Goal: Task Accomplishment & Management: Manage account settings

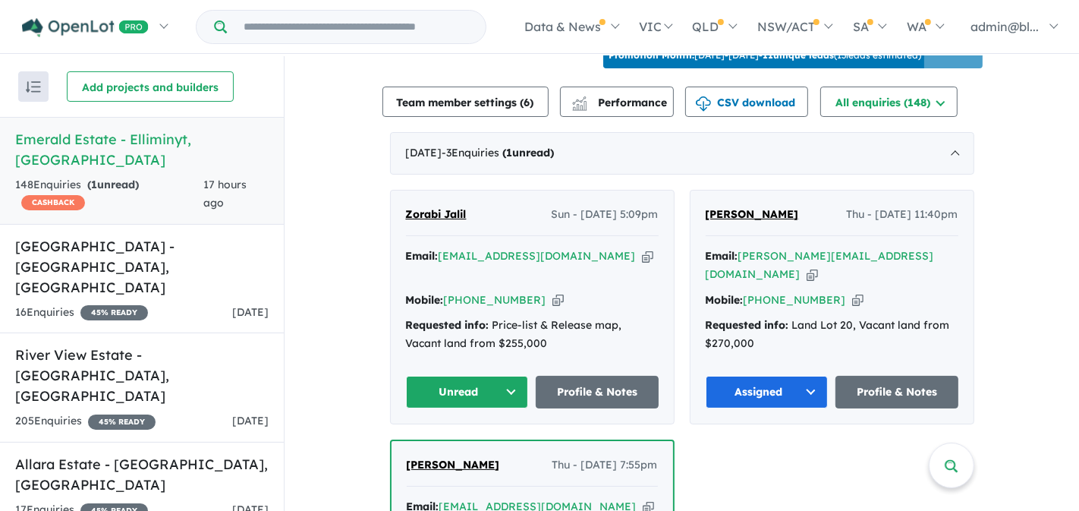
scroll to position [596, 0]
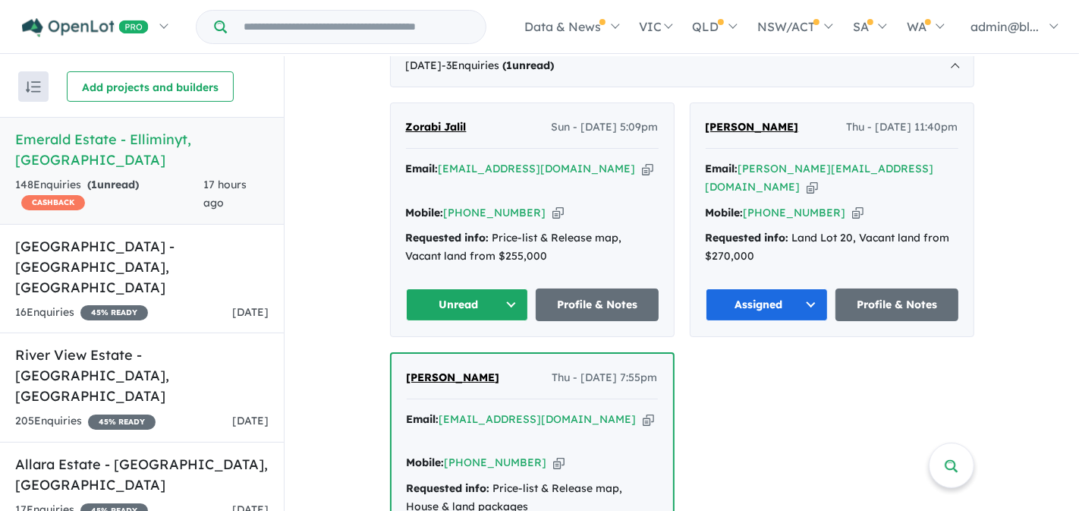
click at [642, 177] on icon "button" at bounding box center [647, 169] width 11 height 16
click at [552, 205] on icon "button" at bounding box center [557, 213] width 11 height 16
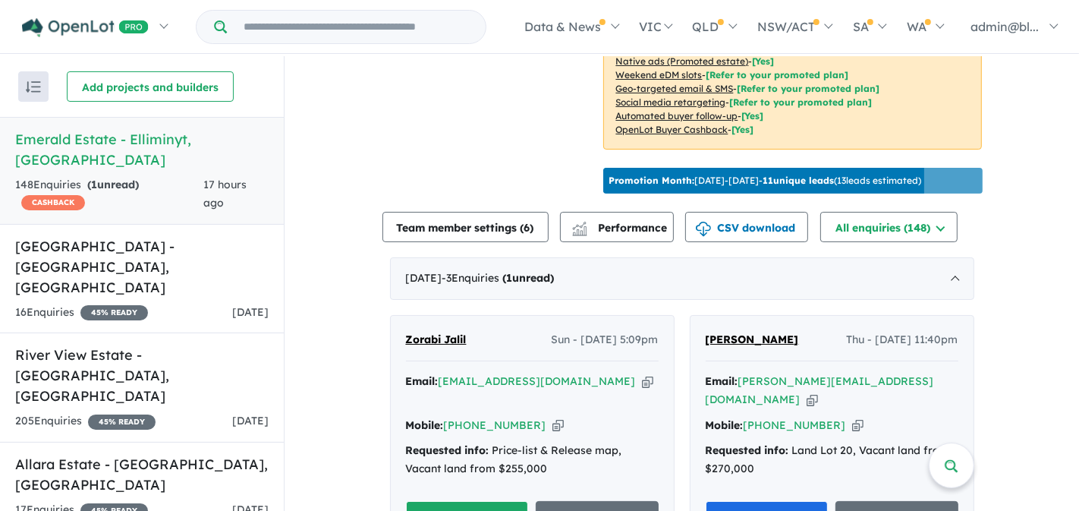
scroll to position [407, 0]
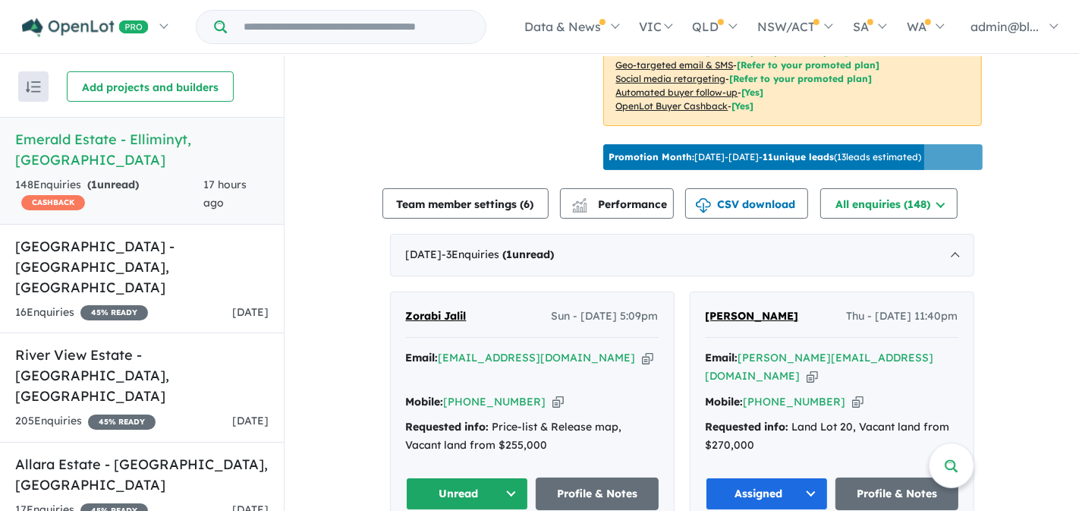
click at [498, 494] on button "Unread" at bounding box center [467, 493] width 123 height 33
click at [505, 490] on button "Unread" at bounding box center [467, 493] width 123 height 33
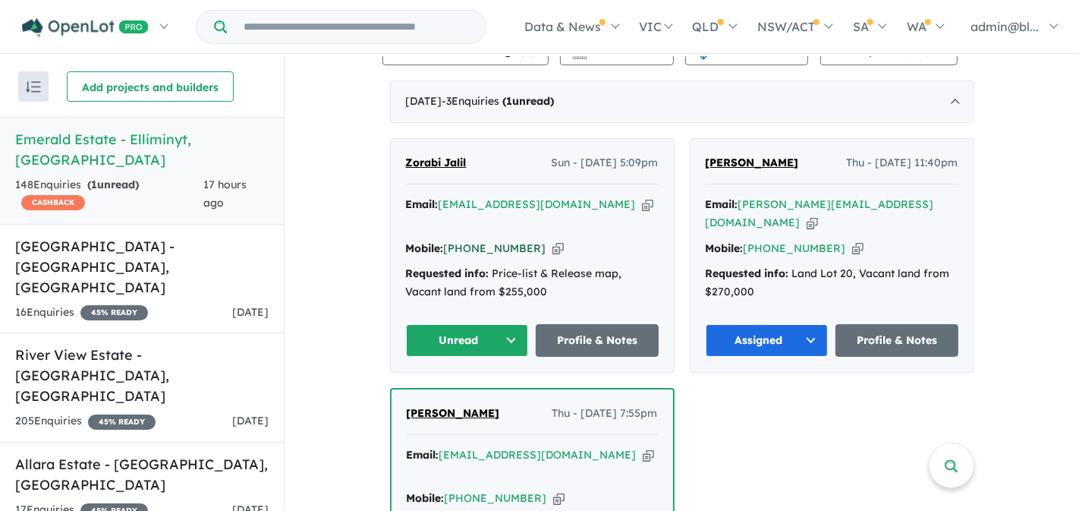
scroll to position [574, 0]
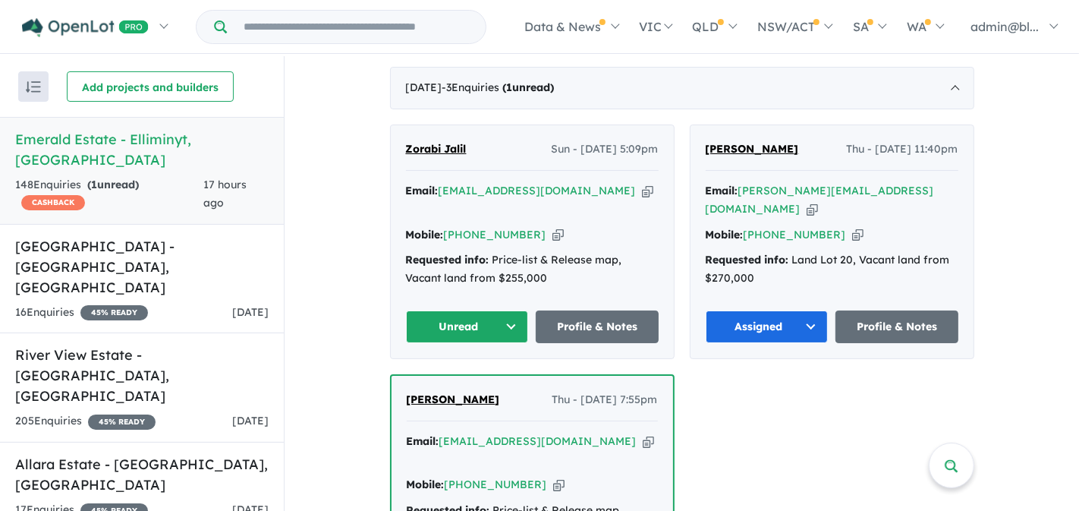
click at [497, 313] on button "Unread" at bounding box center [467, 326] width 123 height 33
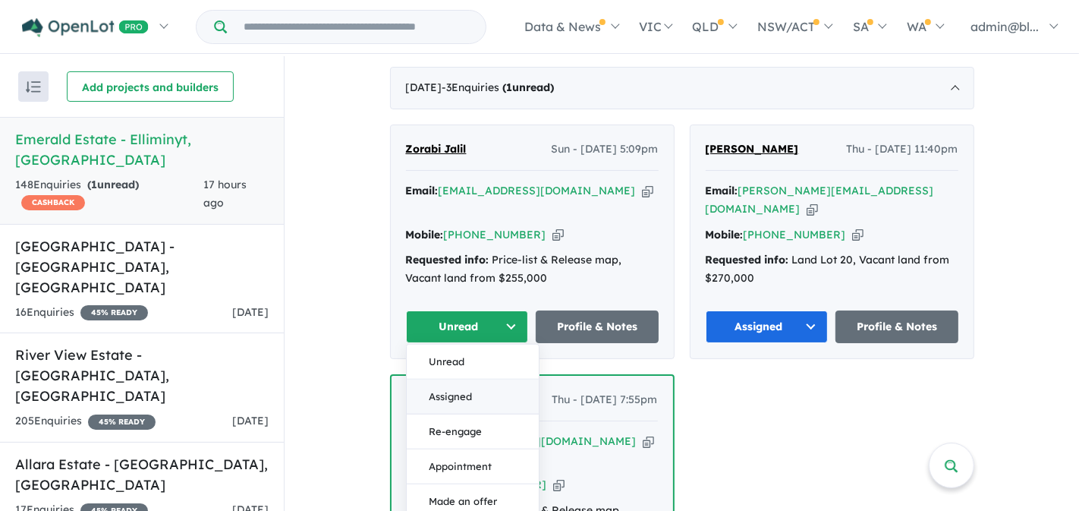
click at [464, 386] on button "Assigned" at bounding box center [473, 396] width 132 height 35
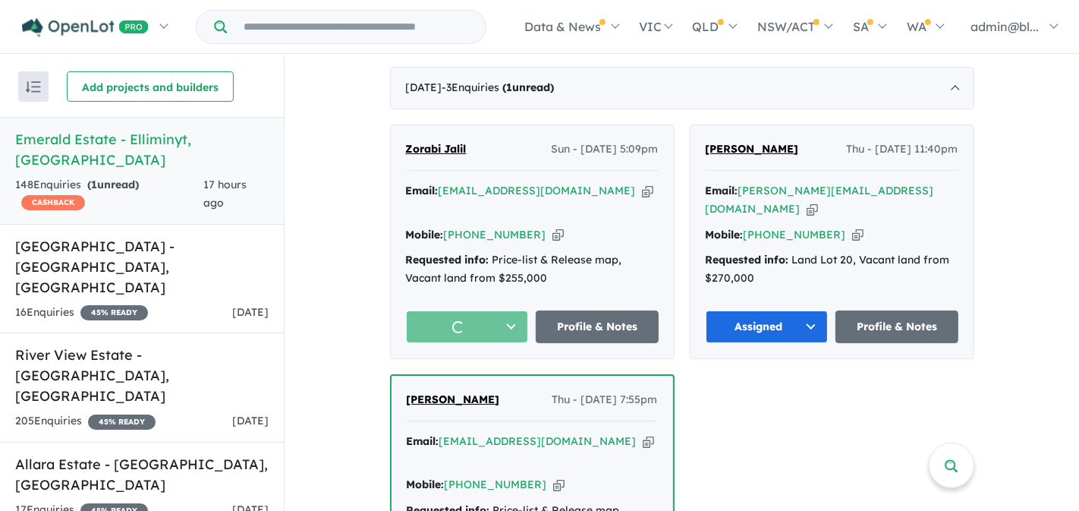
click at [342, 239] on div "View 6 projects in your account Emerald Estate - Elliminyt OPENLOT $ 200 CASHBA…" at bounding box center [681, 453] width 794 height 1941
click at [341, 239] on div "View 6 projects in your account Emerald Estate - Elliminyt OPENLOT $ 200 CASHBA…" at bounding box center [681, 453] width 794 height 1941
